Goal: Information Seeking & Learning: Learn about a topic

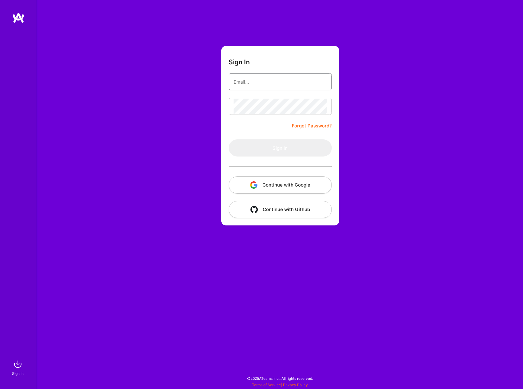
type input "[EMAIL_ADDRESS][DOMAIN_NAME]"
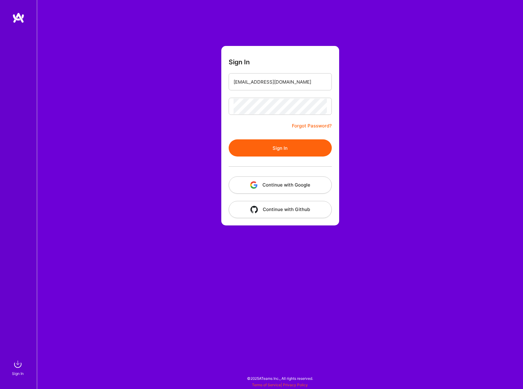
click at [257, 152] on button "Sign In" at bounding box center [279, 148] width 103 height 17
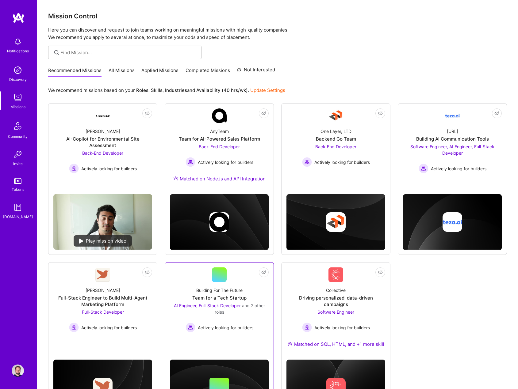
click at [252, 299] on div "Building For The Future Team for a Tech Startup AI Engineer, Full-Stack Develop…" at bounding box center [219, 307] width 99 height 50
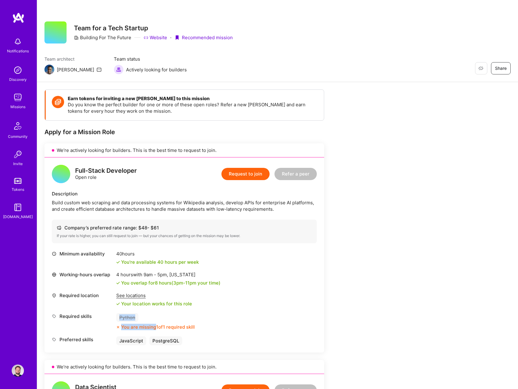
drag, startPoint x: 121, startPoint y: 320, endPoint x: 155, endPoint y: 323, distance: 34.5
click at [155, 323] on div "Python You are missing 1 of 1 required skill" at bounding box center [155, 321] width 79 height 17
click at [298, 303] on div "Required location See locations Your location works for this role" at bounding box center [184, 300] width 265 height 15
